Goal: Find specific page/section: Find specific page/section

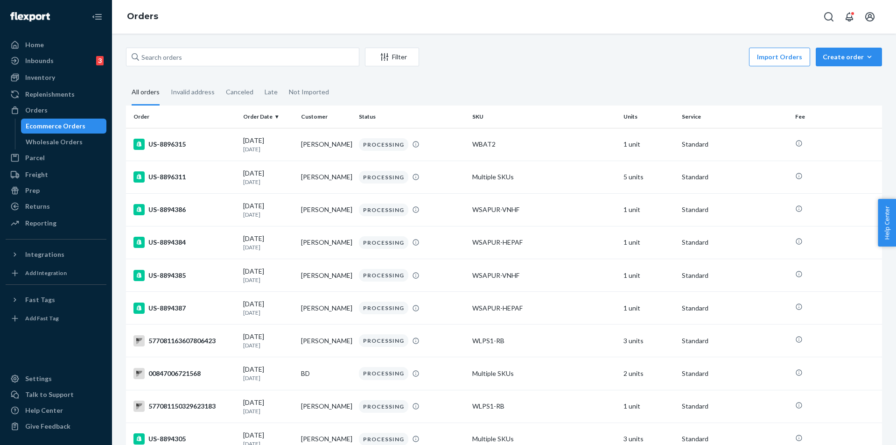
click at [182, 96] on div "Invalid address" at bounding box center [193, 92] width 44 height 24
click at [165, 80] on input "Invalid address" at bounding box center [165, 80] width 0 height 0
click at [135, 92] on div "All orders" at bounding box center [146, 93] width 28 height 26
click at [126, 80] on input "All orders" at bounding box center [126, 80] width 0 height 0
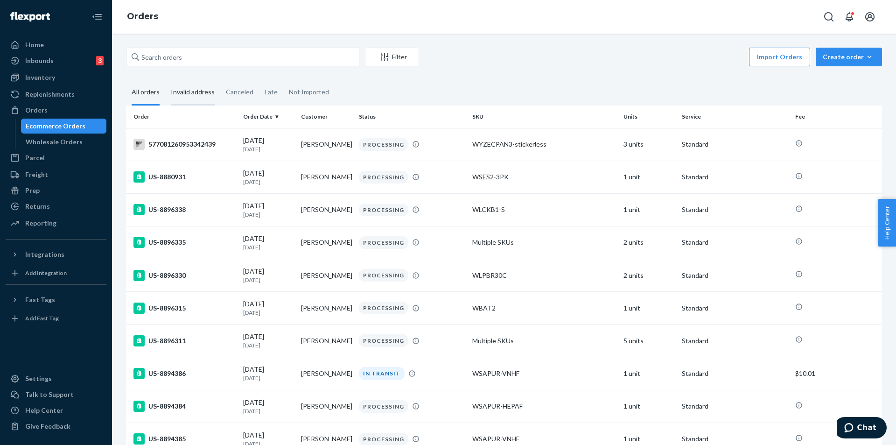
click at [203, 95] on div "Invalid address" at bounding box center [193, 93] width 44 height 26
click at [165, 80] on input "Invalid address" at bounding box center [165, 80] width 0 height 0
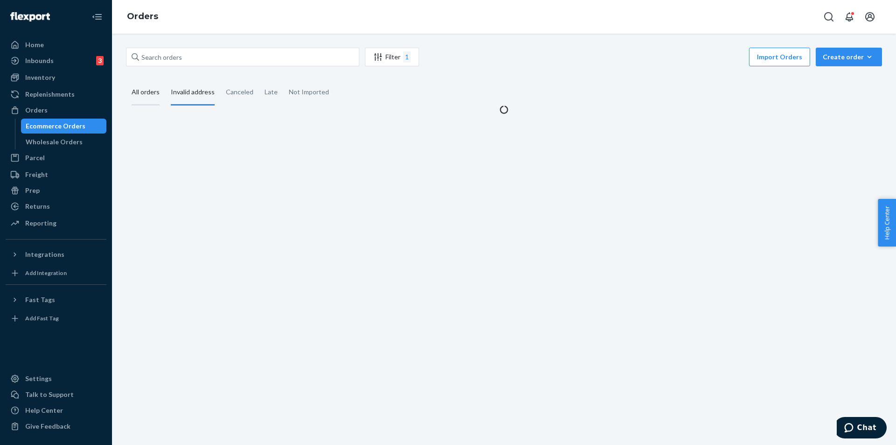
click at [147, 90] on div "All orders" at bounding box center [146, 93] width 28 height 26
click at [126, 80] on input "All orders" at bounding box center [126, 80] width 0 height 0
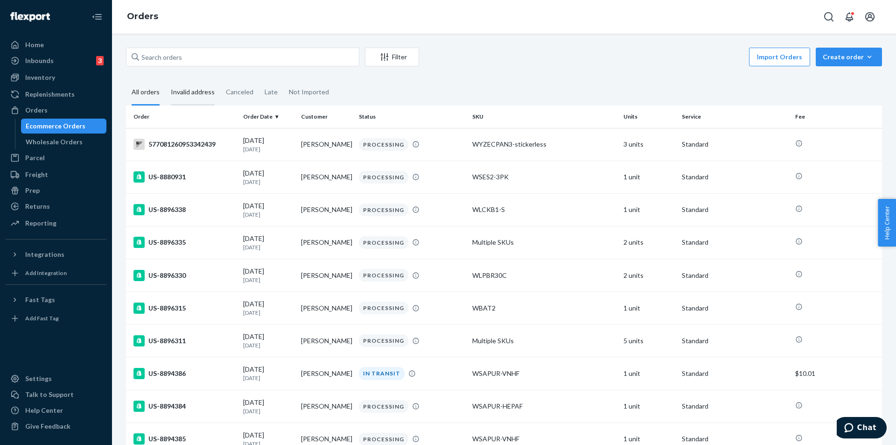
click at [179, 91] on div "Invalid address" at bounding box center [193, 93] width 44 height 26
click at [165, 80] on input "Invalid address" at bounding box center [165, 80] width 0 height 0
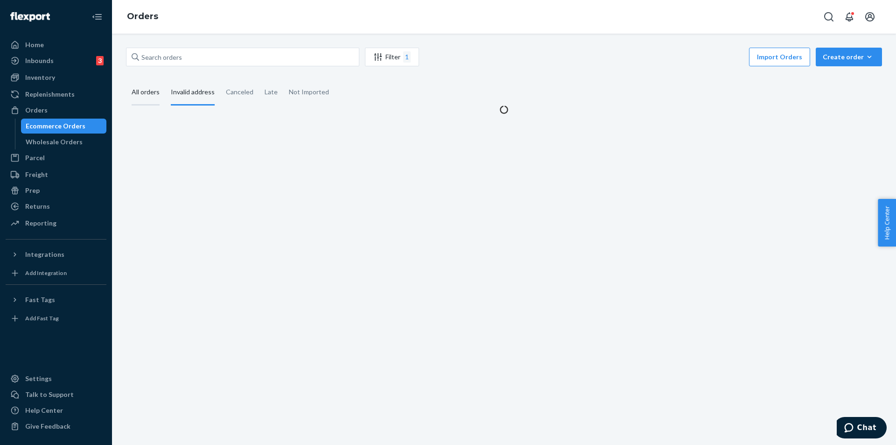
click at [154, 90] on div "All orders" at bounding box center [146, 93] width 28 height 26
click at [126, 80] on input "All orders" at bounding box center [126, 80] width 0 height 0
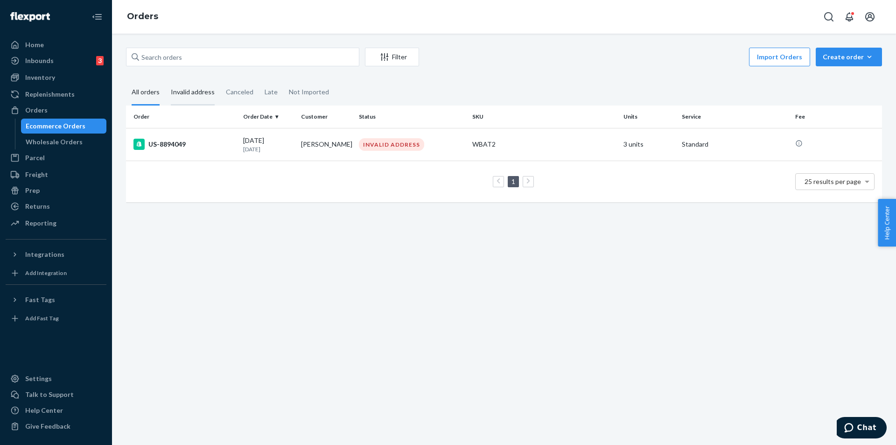
click at [188, 88] on div "Invalid address" at bounding box center [193, 93] width 44 height 26
click at [165, 80] on input "Invalid address" at bounding box center [165, 80] width 0 height 0
drag, startPoint x: 348, startPoint y: 297, endPoint x: 344, endPoint y: 286, distance: 12.4
click at [349, 298] on div "Filter 1 Import Orders Create order Ecommerce order Removal order All orders In…" at bounding box center [504, 239] width 784 height 411
click at [142, 94] on div "All orders" at bounding box center [146, 93] width 28 height 26
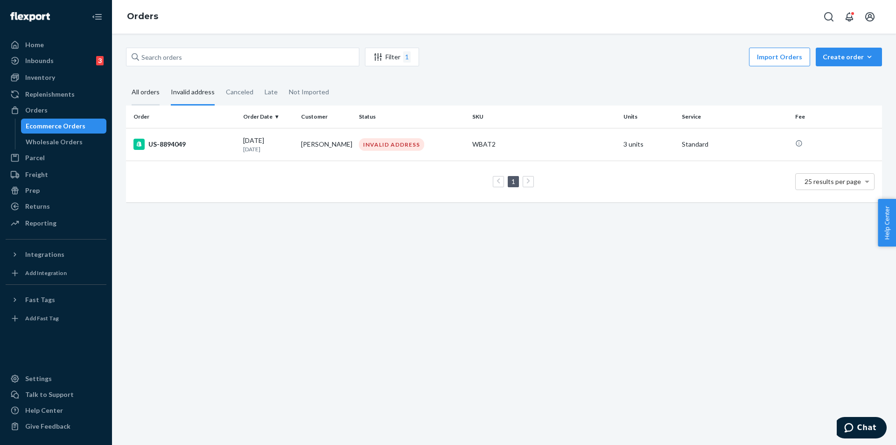
click at [126, 80] on input "All orders" at bounding box center [126, 80] width 0 height 0
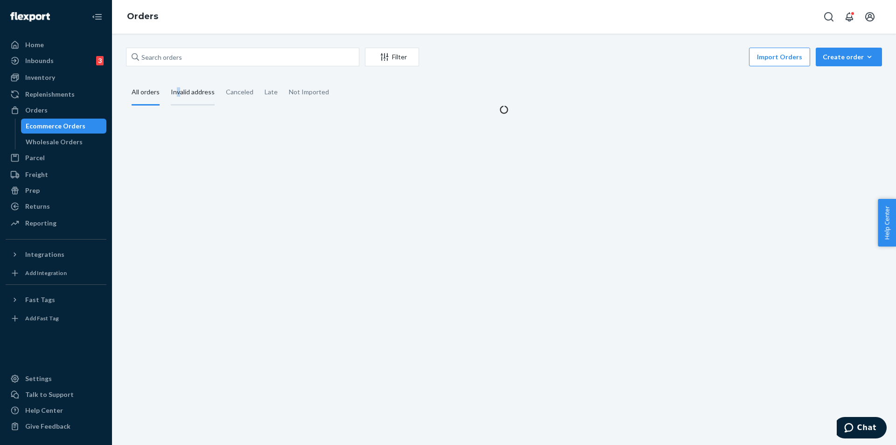
click at [178, 92] on div "Invalid address" at bounding box center [193, 93] width 44 height 26
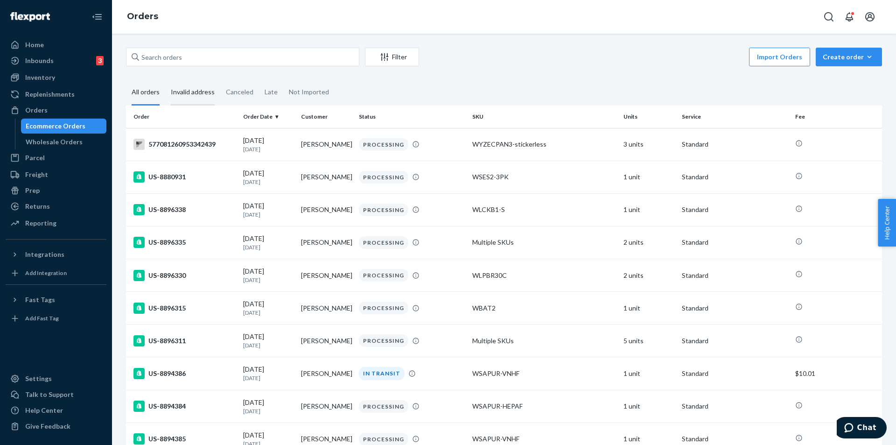
click at [208, 87] on div "Invalid address" at bounding box center [193, 93] width 44 height 26
click at [165, 80] on input "Invalid address" at bounding box center [165, 80] width 0 height 0
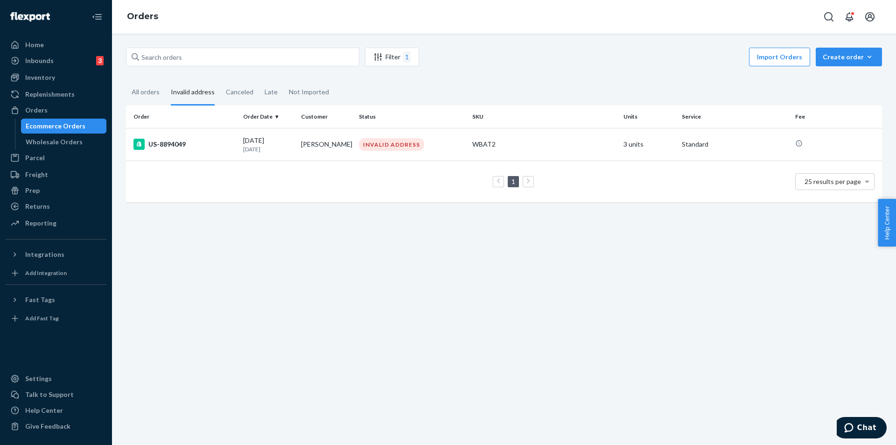
click at [494, 397] on div "Filter 1 Import Orders Create order Ecommerce order Removal order All orders In…" at bounding box center [504, 239] width 784 height 411
click at [152, 91] on div "All orders" at bounding box center [146, 93] width 28 height 26
click at [177, 90] on div "Invalid address" at bounding box center [193, 93] width 44 height 26
click at [165, 80] on input "Invalid address" at bounding box center [165, 80] width 0 height 0
click at [138, 87] on div "All orders" at bounding box center [146, 93] width 28 height 26
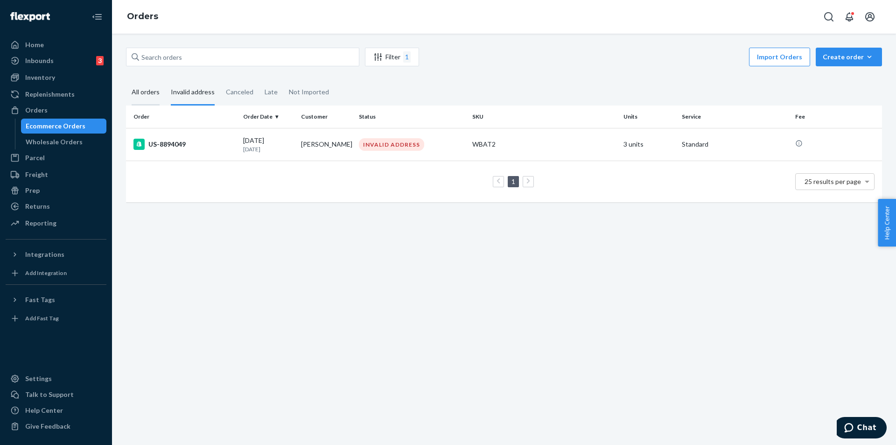
click at [126, 80] on input "All orders" at bounding box center [126, 80] width 0 height 0
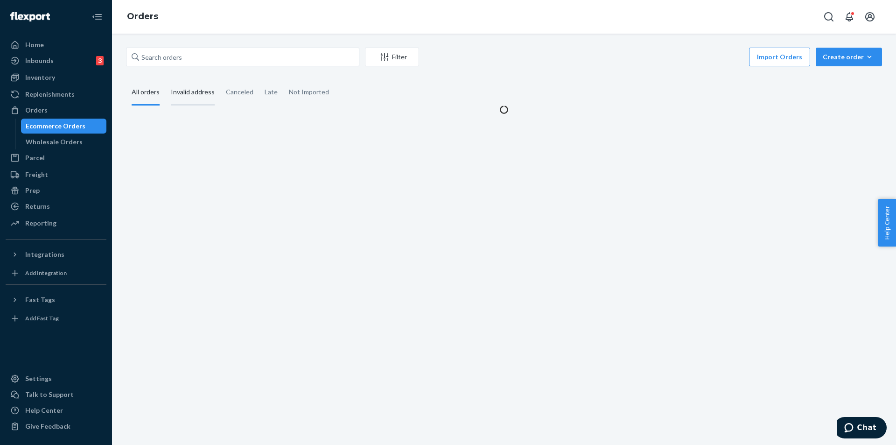
click at [192, 91] on div "Invalid address" at bounding box center [193, 93] width 44 height 26
click at [165, 80] on input "Invalid address" at bounding box center [165, 80] width 0 height 0
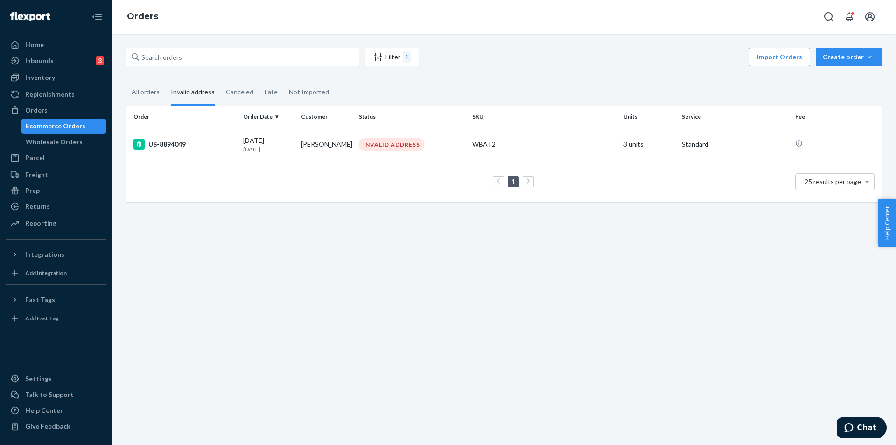
drag, startPoint x: 631, startPoint y: 283, endPoint x: 581, endPoint y: 279, distance: 50.5
click at [592, 281] on div "Filter 1 Import Orders Create order Ecommerce order Removal order All orders In…" at bounding box center [504, 239] width 784 height 411
click at [607, 364] on div "Filter 1 Import Orders Create order Ecommerce order Removal order All orders In…" at bounding box center [504, 239] width 784 height 411
click at [147, 92] on div "All orders" at bounding box center [146, 93] width 28 height 26
click at [126, 80] on input "All orders" at bounding box center [126, 80] width 0 height 0
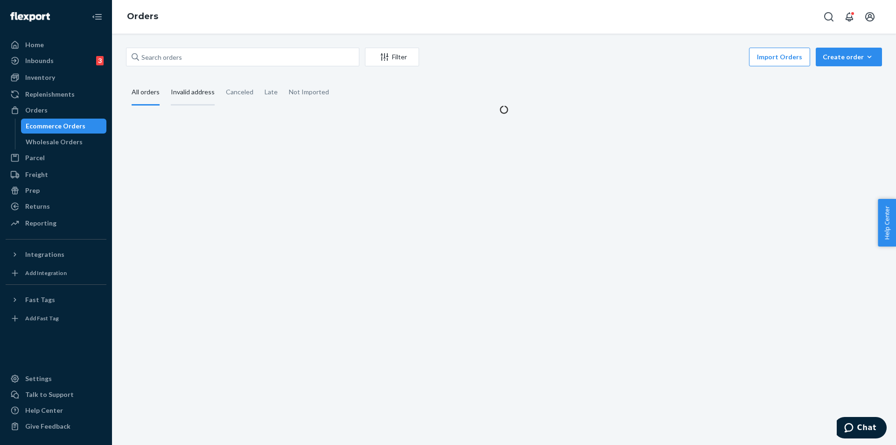
click at [186, 90] on div "Invalid address" at bounding box center [193, 93] width 44 height 26
click at [165, 80] on input "Invalid address" at bounding box center [165, 80] width 0 height 0
click at [138, 90] on div "All orders" at bounding box center [146, 93] width 28 height 26
click at [126, 80] on input "All orders" at bounding box center [126, 80] width 0 height 0
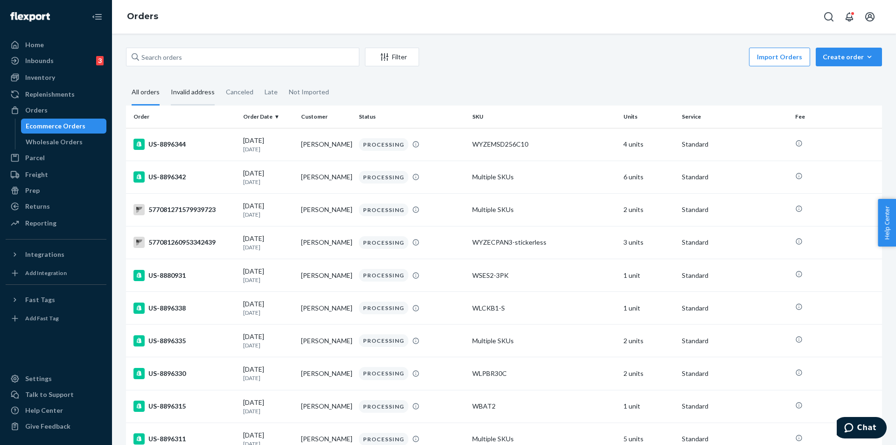
click at [192, 97] on div "Invalid address" at bounding box center [193, 93] width 44 height 26
click at [165, 80] on input "Invalid address" at bounding box center [165, 80] width 0 height 0
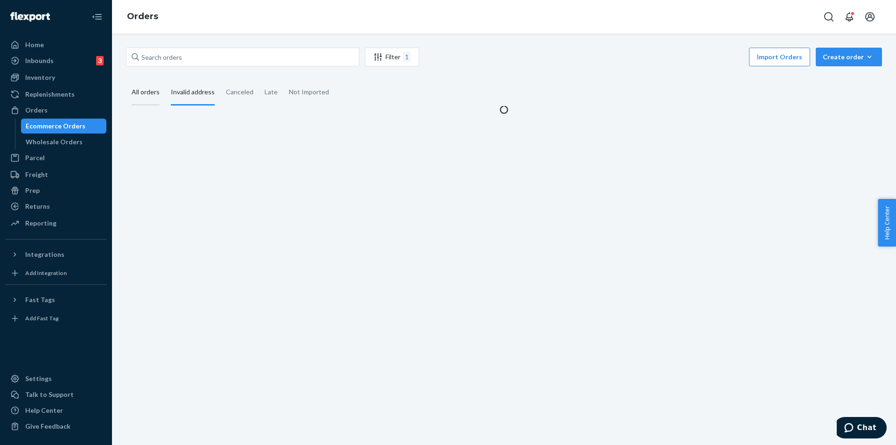
click at [151, 89] on div "All orders" at bounding box center [146, 93] width 28 height 26
click at [126, 80] on input "All orders" at bounding box center [126, 80] width 0 height 0
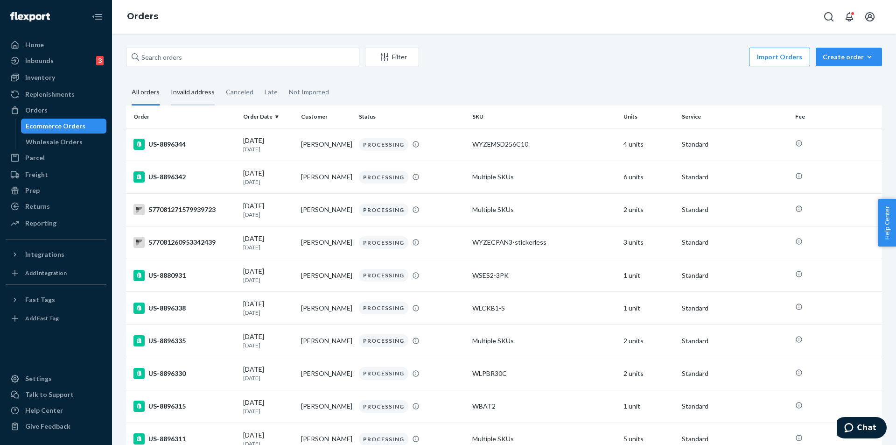
click at [188, 90] on div "Invalid address" at bounding box center [193, 93] width 44 height 26
click at [165, 80] on input "Invalid address" at bounding box center [165, 80] width 0 height 0
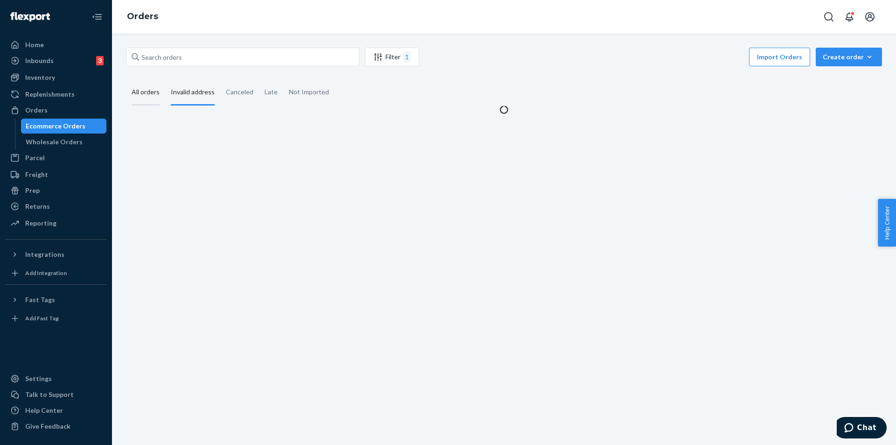
click at [126, 93] on div "All orders" at bounding box center [145, 93] width 39 height 26
click at [126, 80] on input "All orders" at bounding box center [126, 80] width 0 height 0
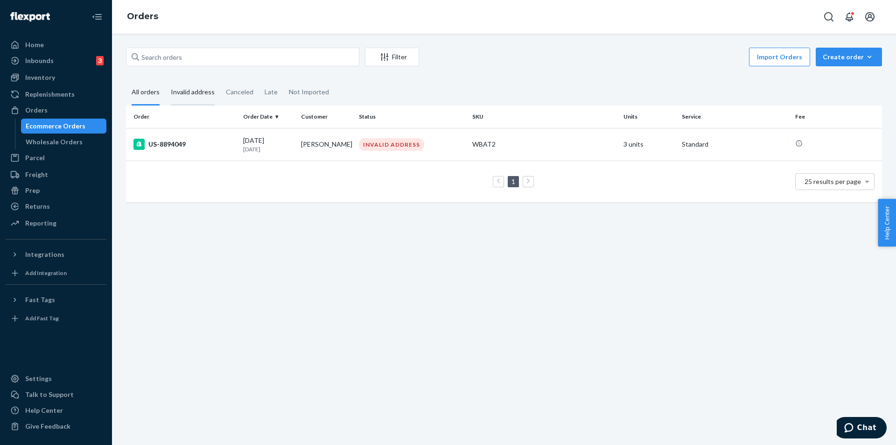
click at [174, 92] on div "Invalid address" at bounding box center [193, 93] width 44 height 26
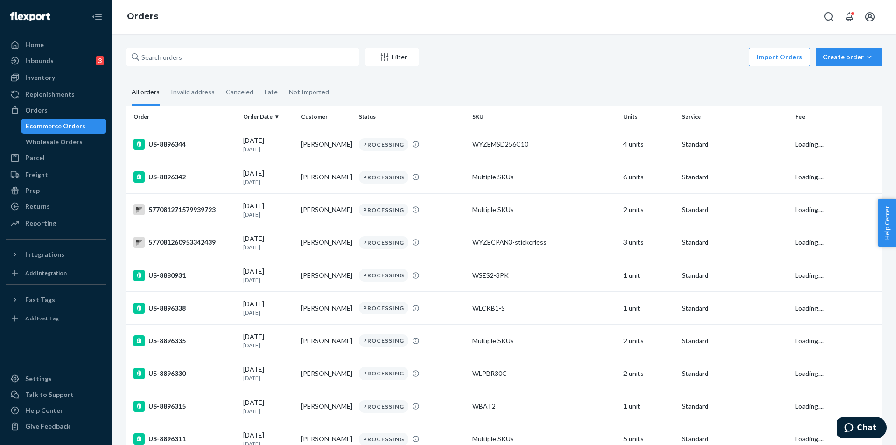
click at [137, 94] on div "All orders" at bounding box center [146, 93] width 28 height 26
click at [126, 80] on input "All orders" at bounding box center [126, 80] width 0 height 0
click at [194, 92] on div "Invalid address" at bounding box center [193, 93] width 44 height 26
click at [165, 80] on input "Invalid address" at bounding box center [165, 80] width 0 height 0
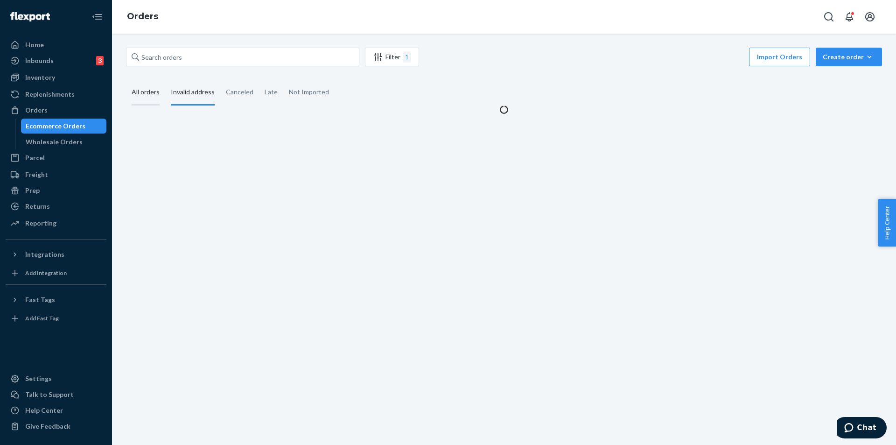
click at [144, 94] on div "All orders" at bounding box center [146, 93] width 28 height 26
click at [126, 80] on input "All orders" at bounding box center [126, 80] width 0 height 0
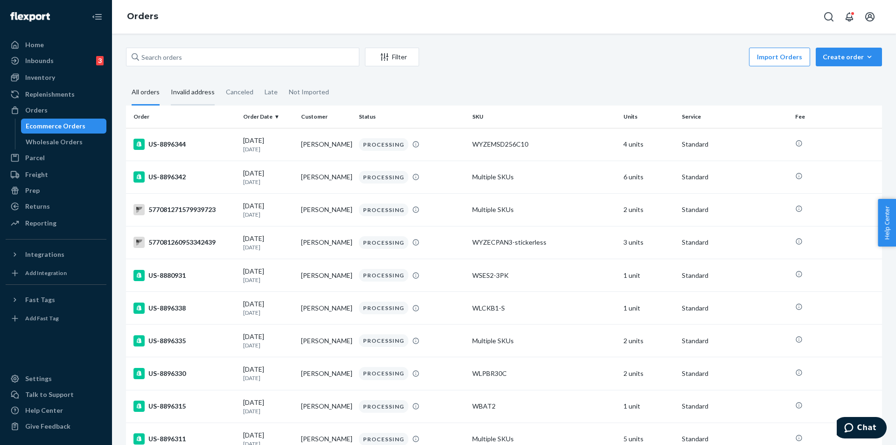
click at [183, 88] on div "Invalid address" at bounding box center [193, 93] width 44 height 26
click at [165, 80] on input "Invalid address" at bounding box center [165, 80] width 0 height 0
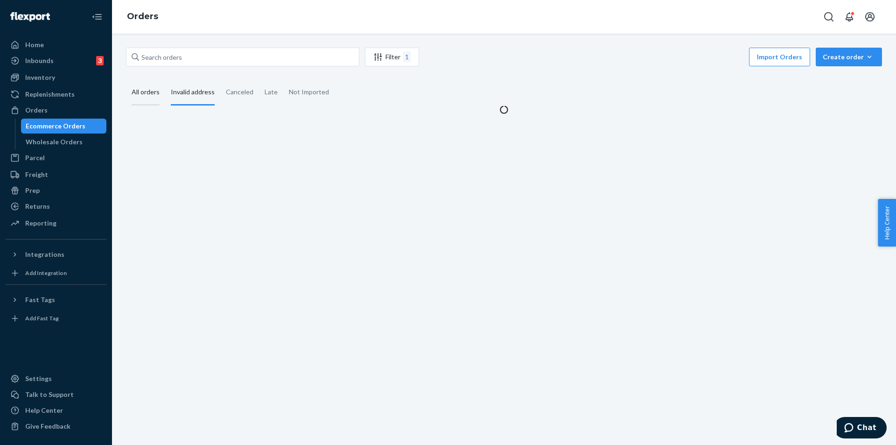
click at [129, 88] on div "All orders" at bounding box center [145, 93] width 39 height 26
click at [126, 80] on input "All orders" at bounding box center [126, 80] width 0 height 0
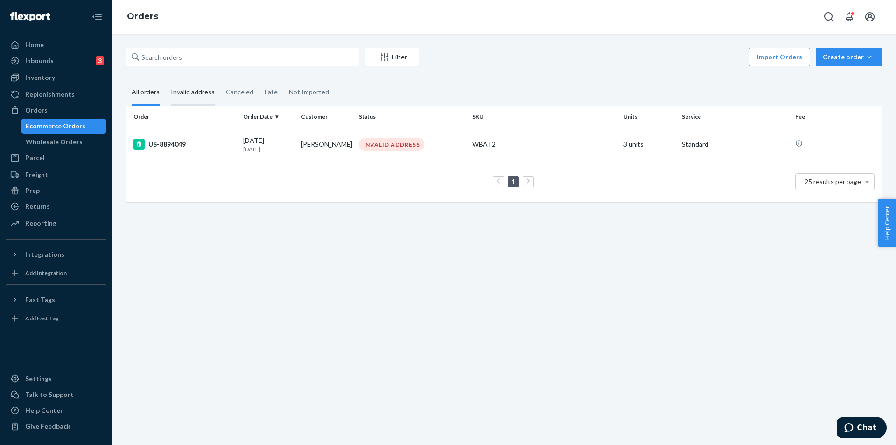
click at [201, 91] on div "Invalid address" at bounding box center [193, 93] width 44 height 26
click at [165, 80] on input "Invalid address" at bounding box center [165, 80] width 0 height 0
click at [139, 91] on div "All orders" at bounding box center [146, 93] width 28 height 26
click at [126, 80] on input "All orders" at bounding box center [126, 80] width 0 height 0
